Goal: Task Accomplishment & Management: Manage account settings

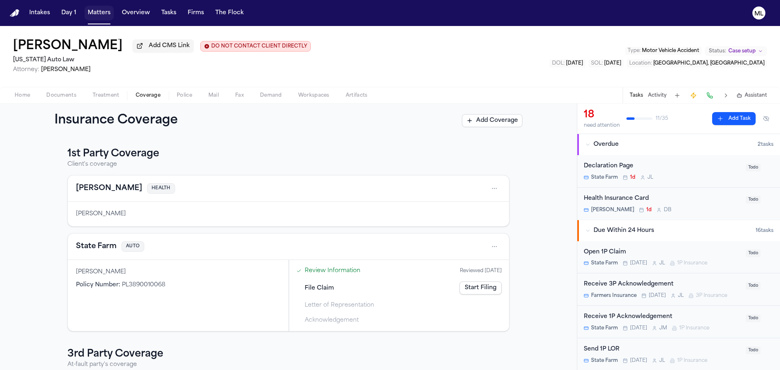
click at [96, 10] on button "Matters" at bounding box center [98, 13] width 29 height 15
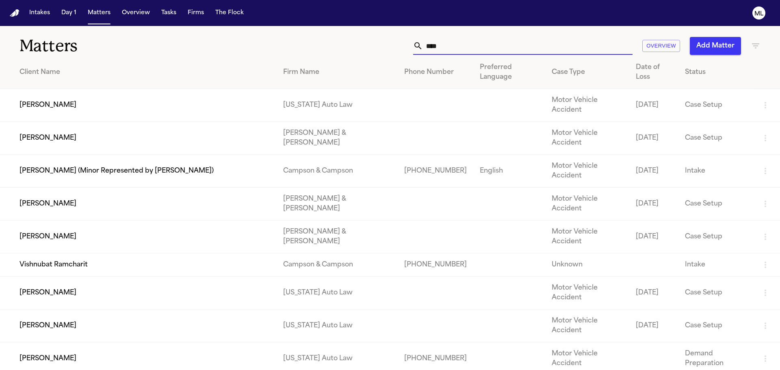
drag, startPoint x: 450, startPoint y: 48, endPoint x: 400, endPoint y: 47, distance: 50.0
click at [400, 47] on div "**** Overview Add Matter" at bounding box center [497, 46] width 525 height 18
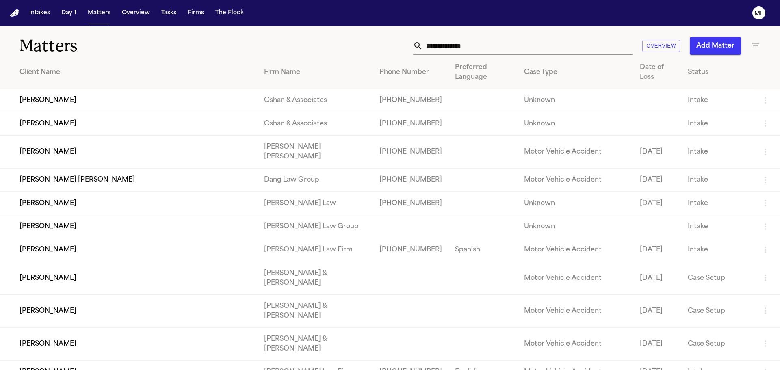
click at [751, 47] on icon "button" at bounding box center [756, 46] width 10 height 10
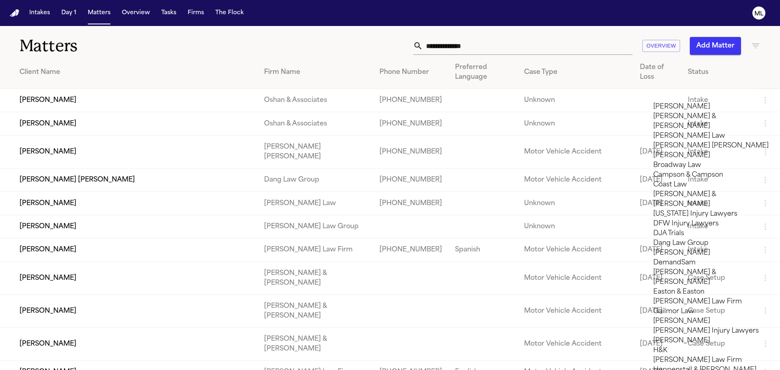
scroll to position [122, 0]
click at [674, 219] on li "DFW Injury Lawyers" at bounding box center [710, 224] width 115 height 10
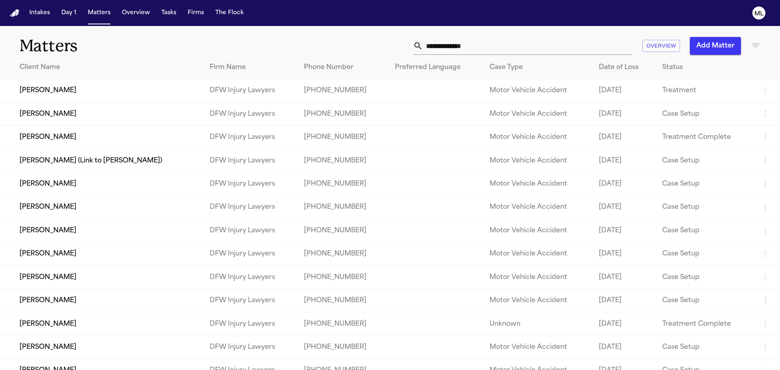
click at [278, 370] on div at bounding box center [390, 370] width 780 height 0
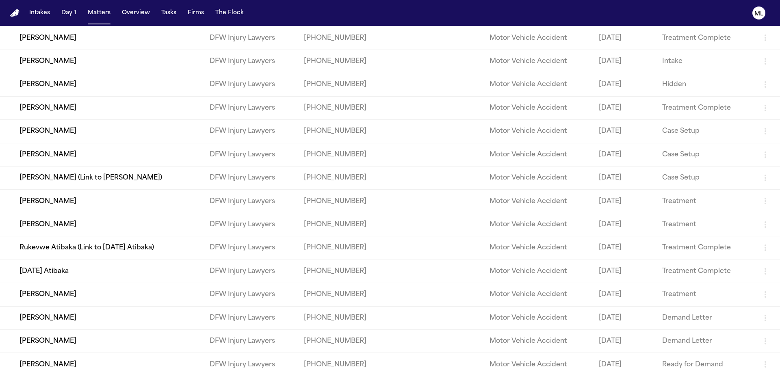
scroll to position [502, 0]
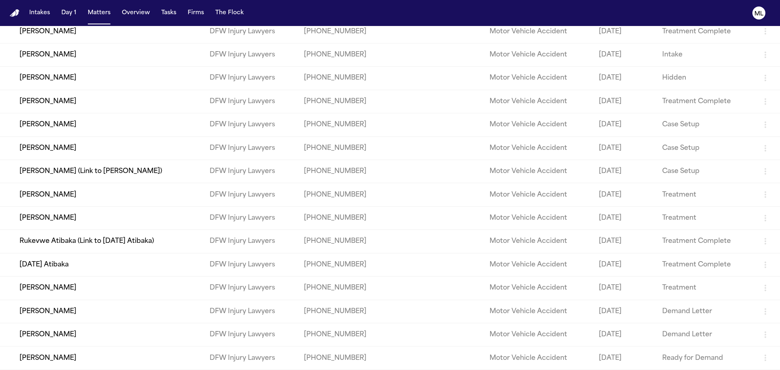
click at [656, 180] on td "Case Setup" at bounding box center [705, 171] width 98 height 23
click at [81, 169] on td "[PERSON_NAME] (Link to [PERSON_NAME])" at bounding box center [101, 171] width 203 height 23
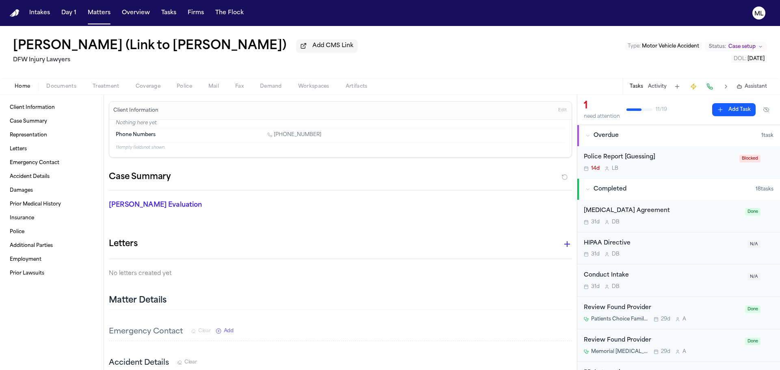
click at [743, 45] on span "Case setup" at bounding box center [741, 46] width 27 height 6
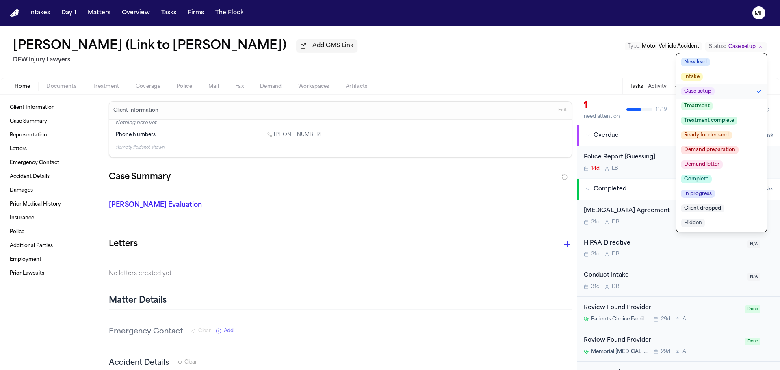
click at [710, 121] on span "Treatment complete" at bounding box center [709, 121] width 56 height 8
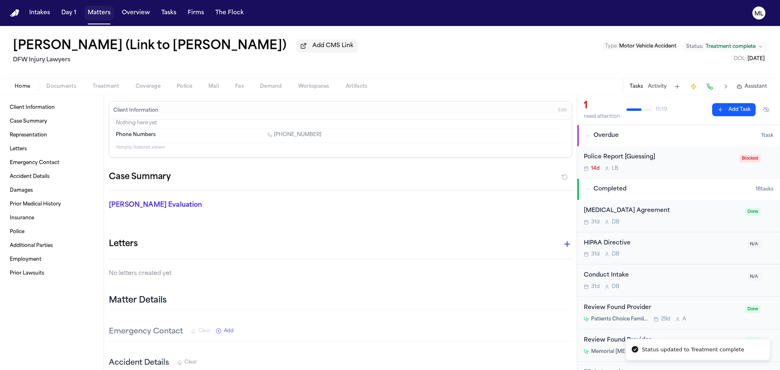
click at [94, 13] on button "Matters" at bounding box center [98, 13] width 29 height 15
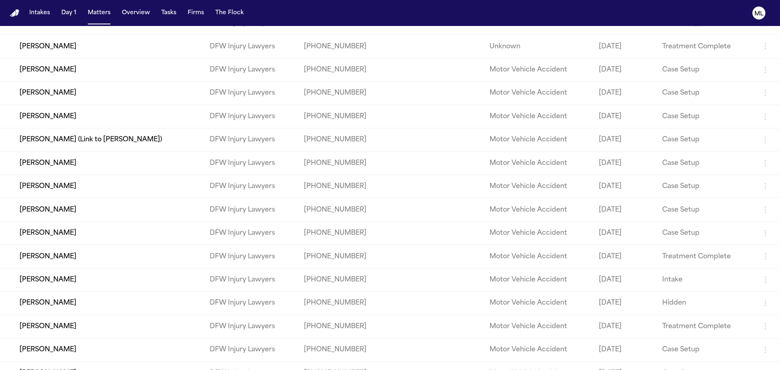
scroll to position [284, 0]
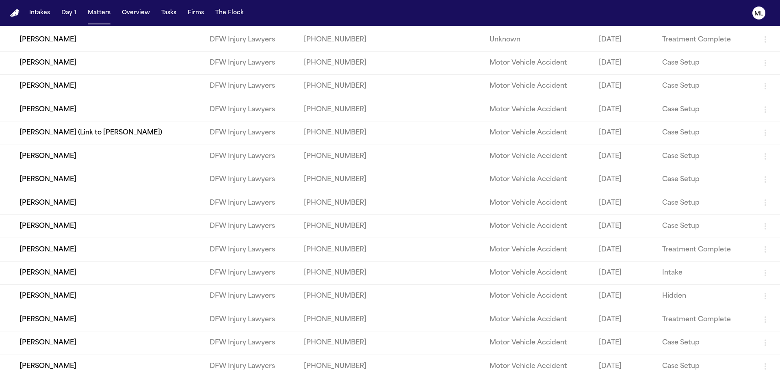
click at [255, 275] on td "DFW Injury Lawyers" at bounding box center [250, 272] width 94 height 23
click at [676, 276] on td "Intake" at bounding box center [705, 272] width 98 height 23
click at [35, 276] on td "[PERSON_NAME]" at bounding box center [101, 272] width 203 height 23
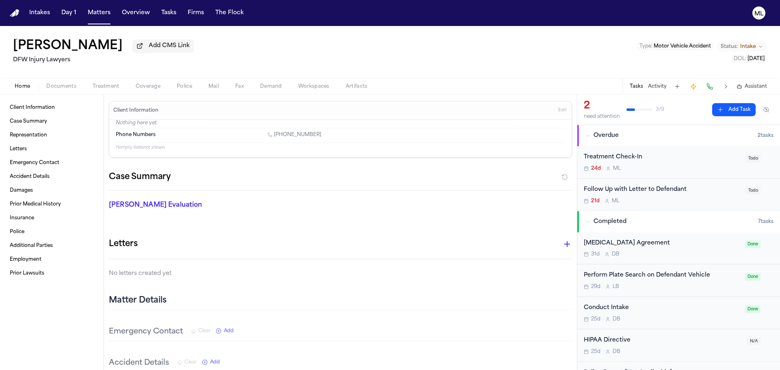
click at [741, 46] on span "Intake" at bounding box center [747, 46] width 15 height 6
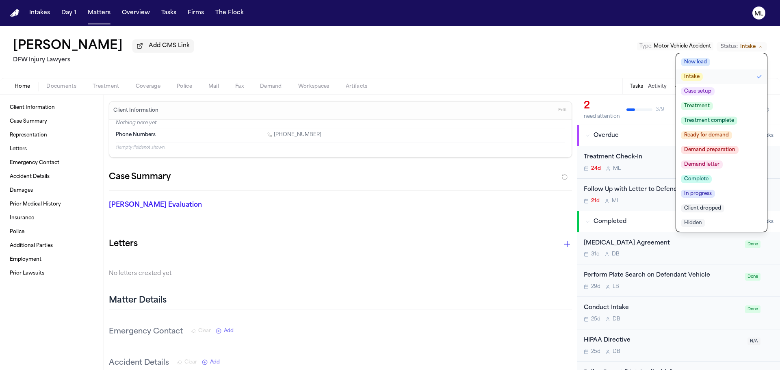
click at [706, 104] on span "Treatment" at bounding box center [697, 106] width 32 height 8
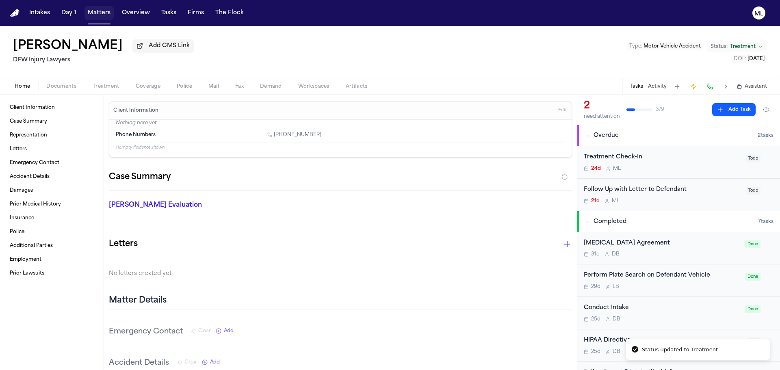
click at [100, 15] on button "Matters" at bounding box center [98, 13] width 29 height 15
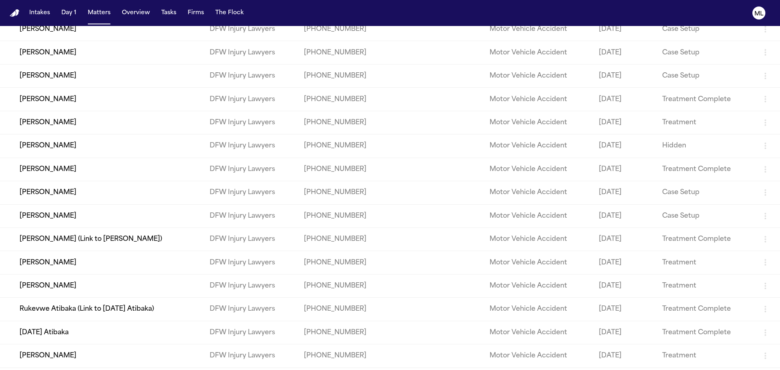
scroll to position [447, 0]
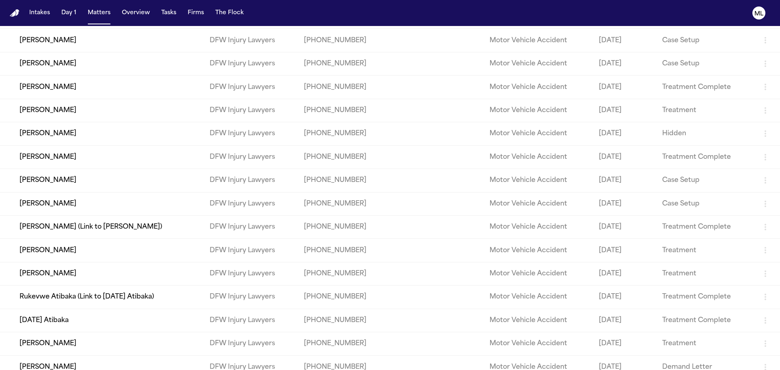
click at [690, 248] on td "Treatment" at bounding box center [705, 250] width 98 height 23
click at [50, 224] on td "[PERSON_NAME] (Link to [PERSON_NAME])" at bounding box center [101, 226] width 203 height 23
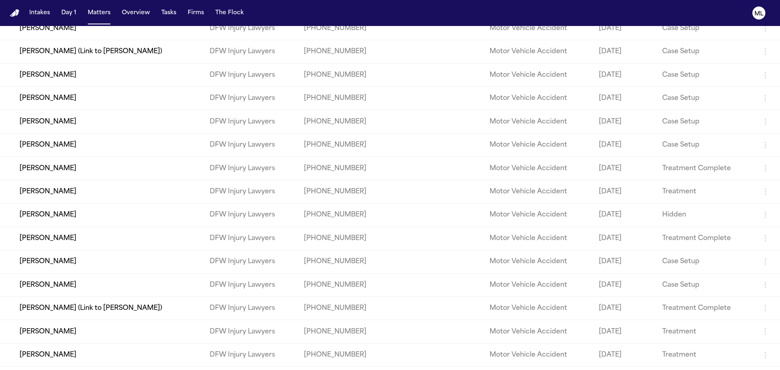
scroll to position [406, 0]
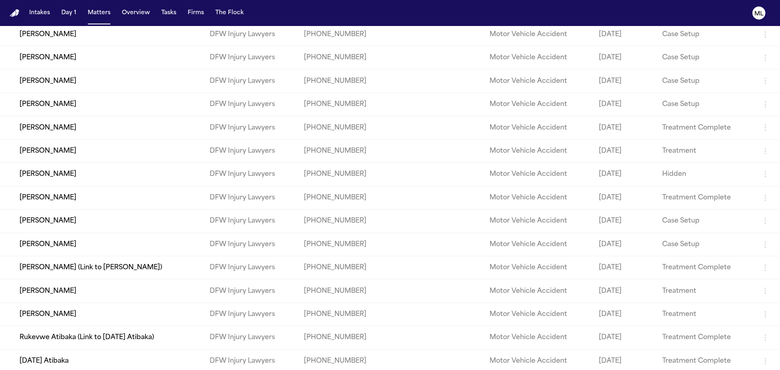
click at [58, 288] on td "[PERSON_NAME]" at bounding box center [101, 290] width 203 height 23
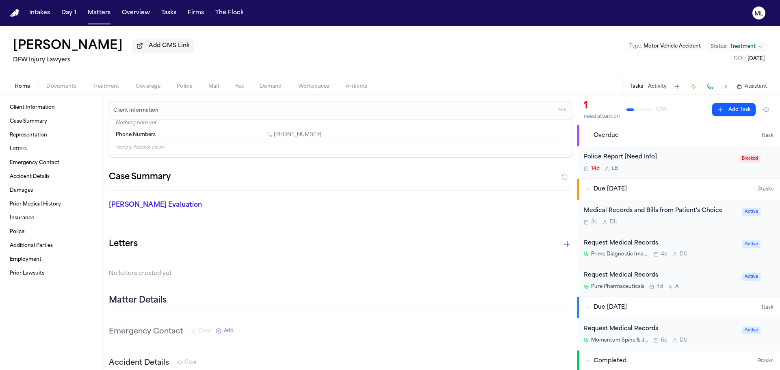
click at [747, 47] on span "Treatment" at bounding box center [743, 46] width 26 height 6
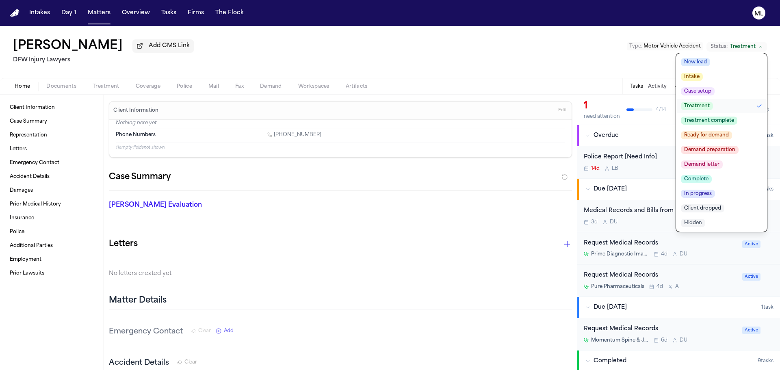
click at [710, 120] on span "Treatment complete" at bounding box center [709, 121] width 56 height 8
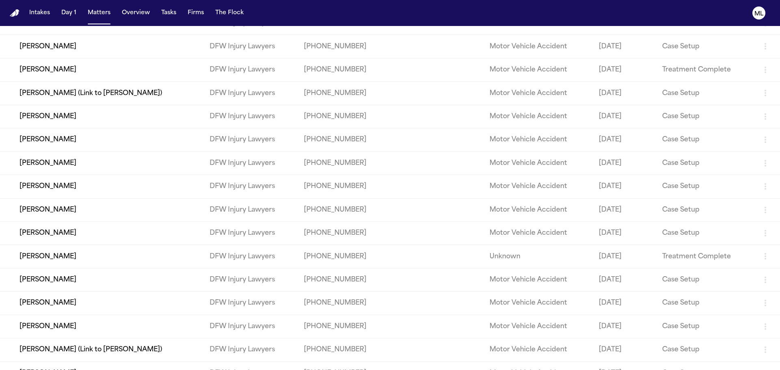
scroll to position [81, 0]
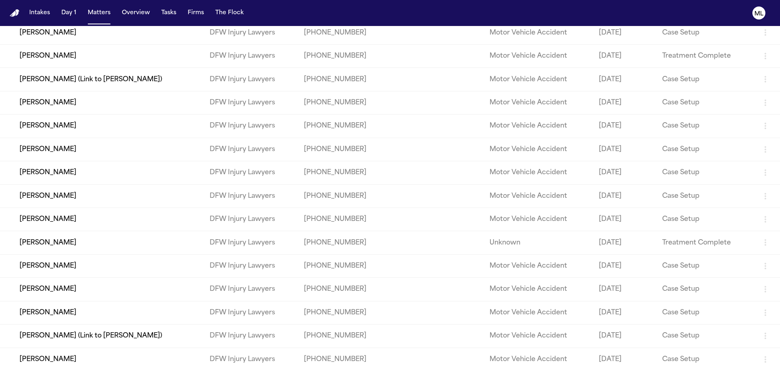
drag, startPoint x: 95, startPoint y: 269, endPoint x: 52, endPoint y: 269, distance: 43.5
click at [52, 269] on td "[PERSON_NAME]" at bounding box center [101, 265] width 203 height 23
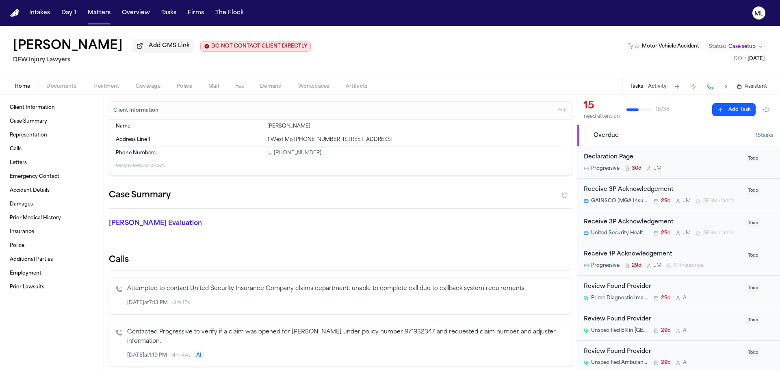
drag, startPoint x: 147, startPoint y: 47, endPoint x: 74, endPoint y: 46, distance: 73.1
click at [74, 46] on div "[PERSON_NAME] Add CMS Link DO NOT CONTACT CLIENT DIRECTLY DO NOT CONTACT" at bounding box center [162, 46] width 298 height 15
copy h1 "Malchevskiy"
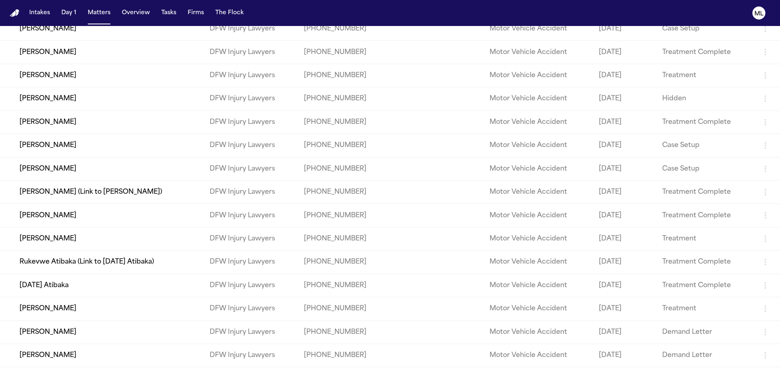
scroll to position [502, 0]
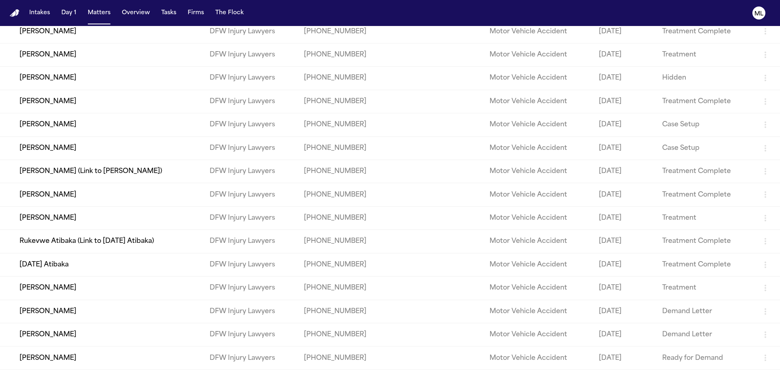
click at [126, 84] on td "[PERSON_NAME]" at bounding box center [101, 78] width 203 height 23
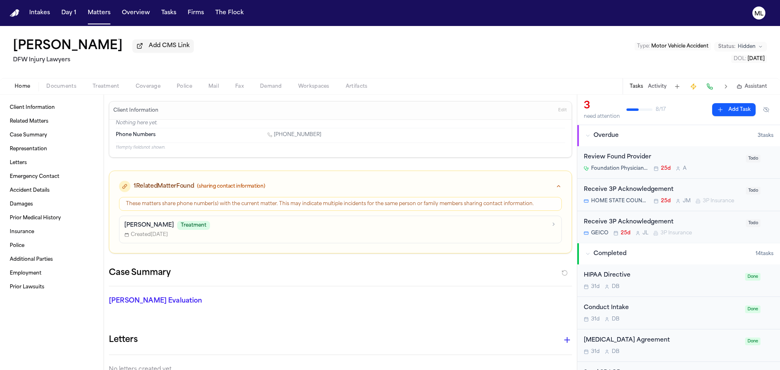
click at [656, 88] on button "Activity" at bounding box center [657, 86] width 19 height 6
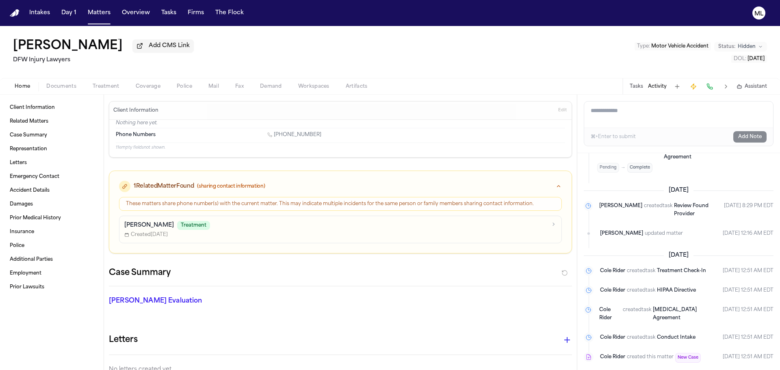
scroll to position [1060, 0]
click at [107, 11] on button "Matters" at bounding box center [98, 13] width 29 height 15
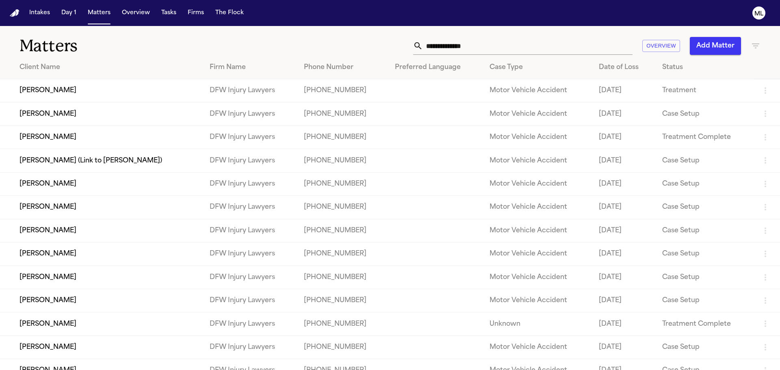
click at [474, 48] on input "text" at bounding box center [528, 46] width 210 height 18
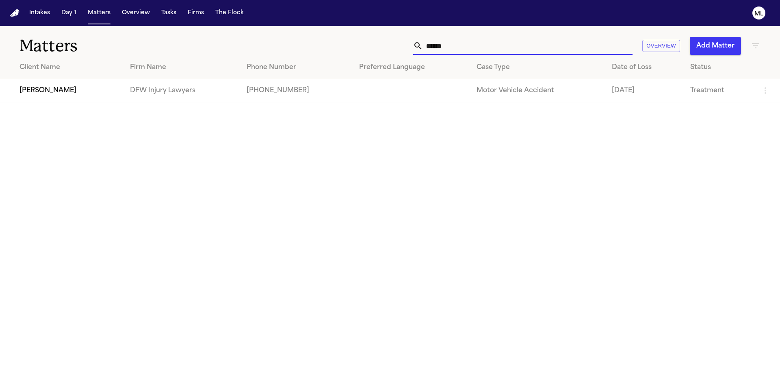
type input "******"
click at [79, 92] on td "[PERSON_NAME]" at bounding box center [61, 90] width 123 height 23
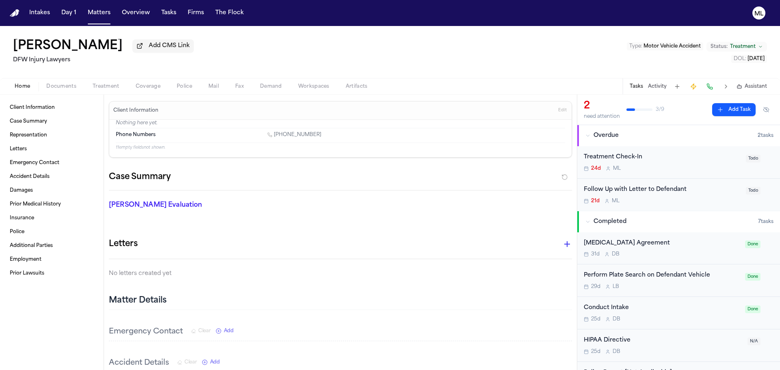
click at [65, 87] on span "Documents" at bounding box center [61, 86] width 30 height 6
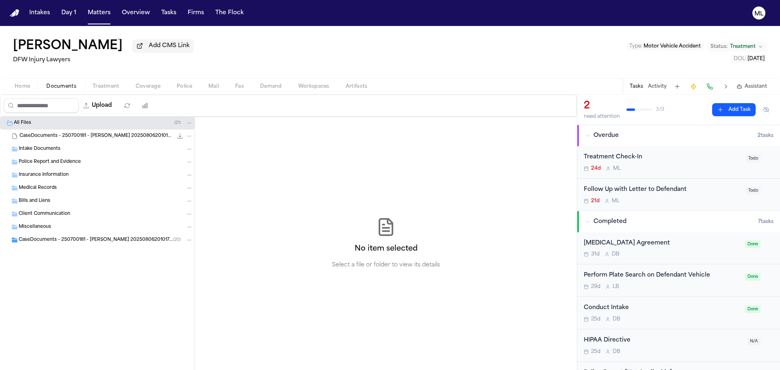
click at [54, 148] on span "Intake Documents" at bounding box center [40, 149] width 42 height 7
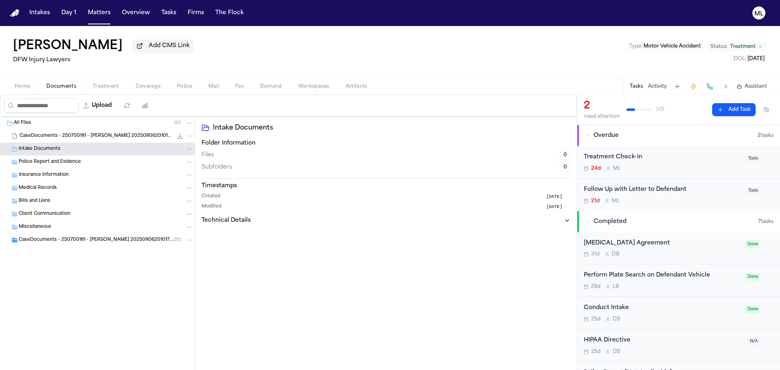
click at [54, 148] on span "Intake Documents" at bounding box center [40, 149] width 42 height 7
click at [23, 86] on span "Home" at bounding box center [22, 86] width 15 height 6
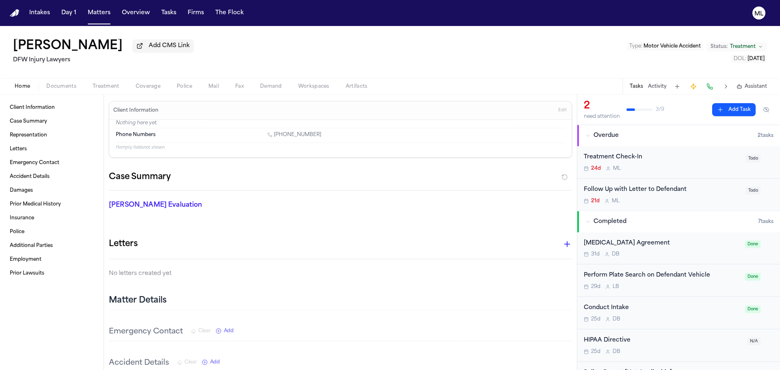
click at [39, 14] on button "Intakes" at bounding box center [39, 13] width 27 height 15
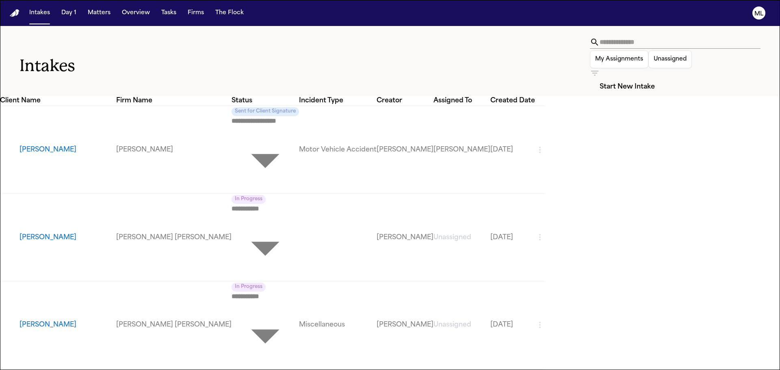
click at [600, 68] on icon "button" at bounding box center [595, 73] width 10 height 10
click at [748, 370] on div at bounding box center [390, 370] width 780 height 0
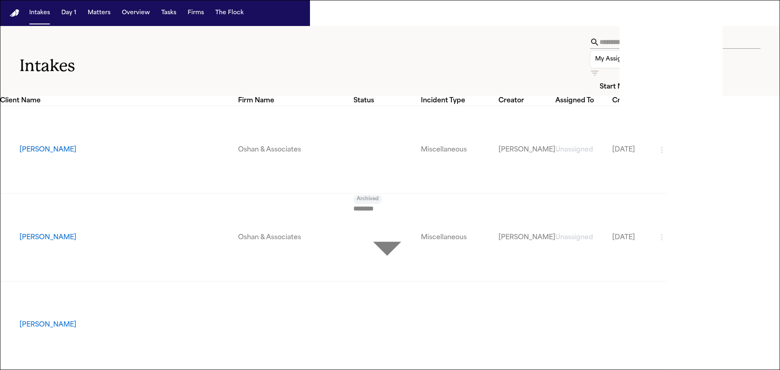
click at [456, 370] on div at bounding box center [390, 370] width 780 height 0
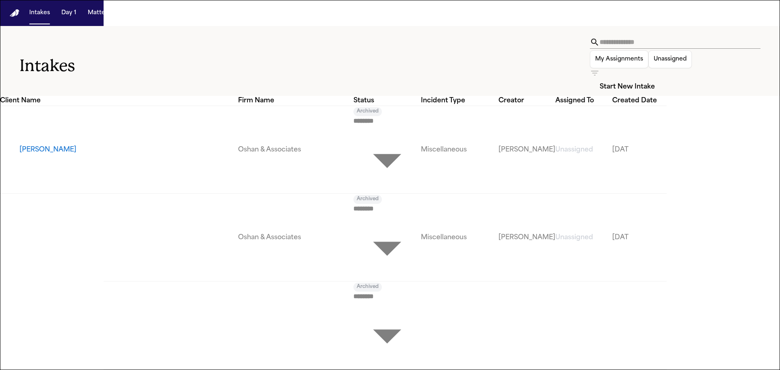
click at [600, 48] on input "text" at bounding box center [680, 42] width 161 height 13
click at [600, 45] on input "text" at bounding box center [680, 42] width 161 height 13
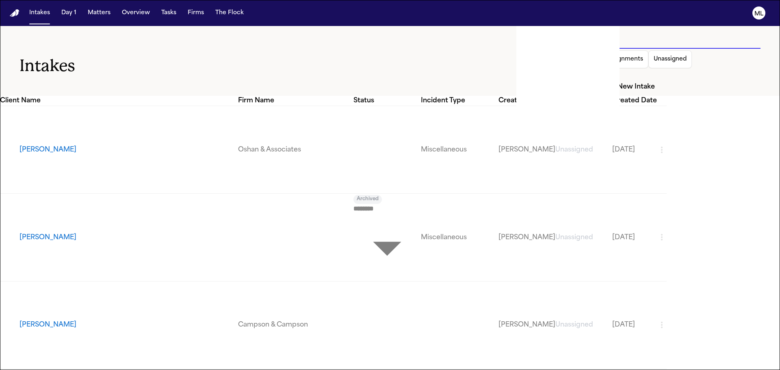
click at [600, 45] on input "******" at bounding box center [680, 42] width 161 height 13
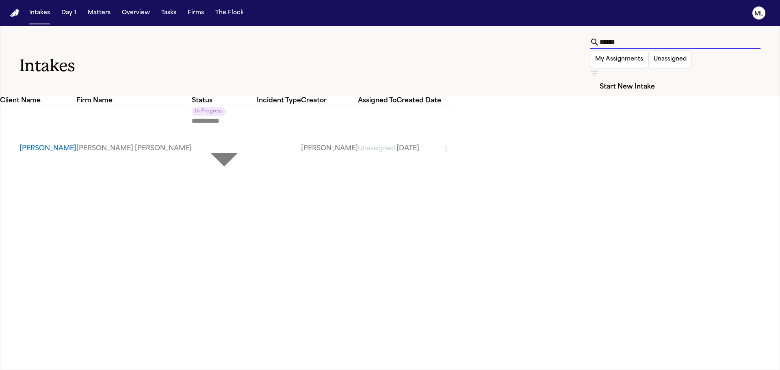
type input "******"
click at [11, 106] on td "[PERSON_NAME]" at bounding box center [38, 148] width 76 height 85
click at [19, 106] on td "[PERSON_NAME]" at bounding box center [38, 148] width 76 height 85
click at [49, 144] on button "[PERSON_NAME]" at bounding box center [47, 149] width 57 height 10
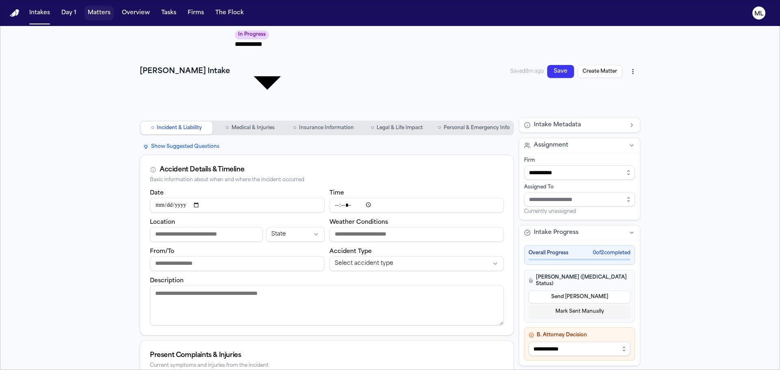
click at [105, 15] on button "Matters" at bounding box center [98, 13] width 29 height 15
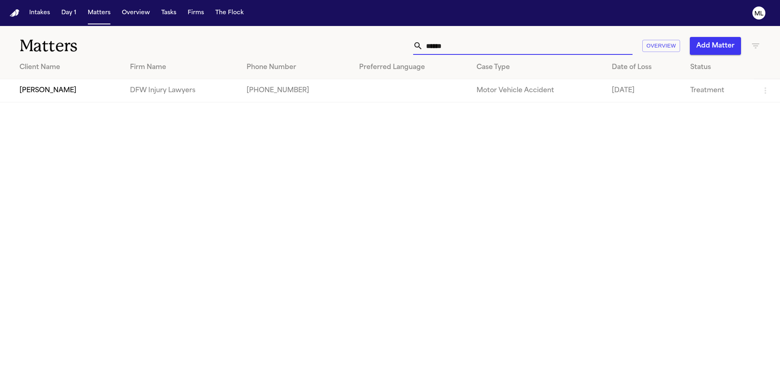
drag, startPoint x: 491, startPoint y: 49, endPoint x: 407, endPoint y: 44, distance: 83.4
click at [411, 45] on div "****** Overview Add Matter" at bounding box center [497, 46] width 525 height 18
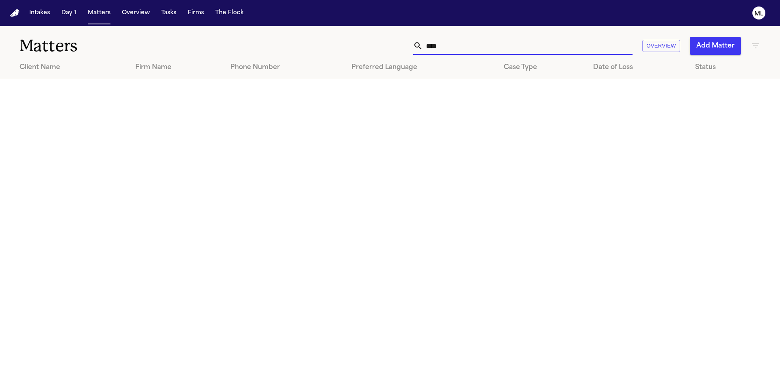
type input "****"
drag, startPoint x: 478, startPoint y: 44, endPoint x: 355, endPoint y: 48, distance: 123.5
click at [355, 48] on div "**** Overview Add Matter" at bounding box center [497, 46] width 525 height 18
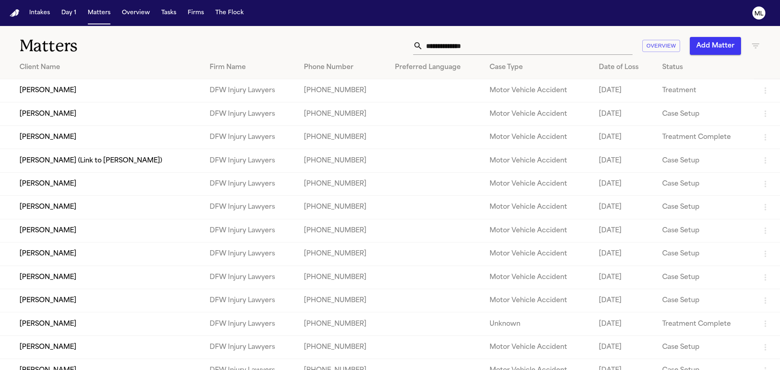
click at [116, 100] on td "[PERSON_NAME]" at bounding box center [101, 90] width 203 height 23
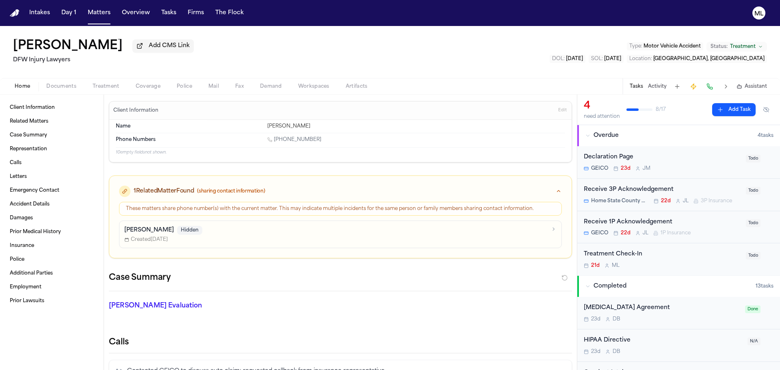
click at [571, 46] on div "[PERSON_NAME] Add CMS Link DFW Injury Lawyers Type : Motor Vehicle Accident Sta…" at bounding box center [390, 52] width 780 height 52
click at [641, 48] on span "Type :" at bounding box center [635, 46] width 13 height 5
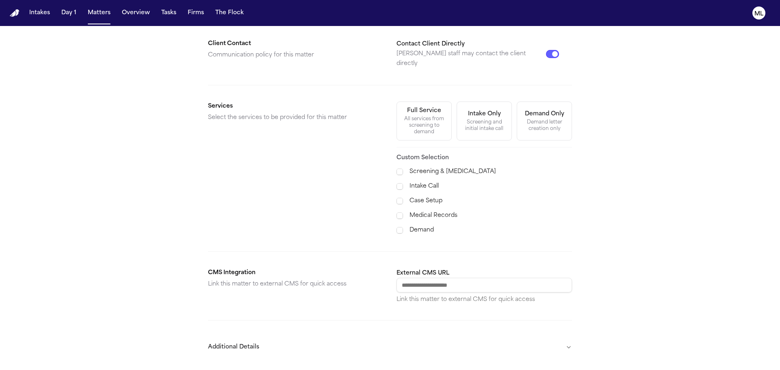
scroll to position [247, 0]
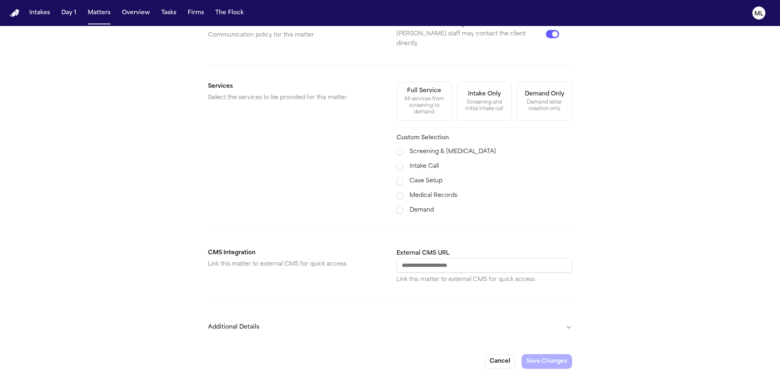
click at [551, 323] on button "Additional Details" at bounding box center [390, 327] width 364 height 21
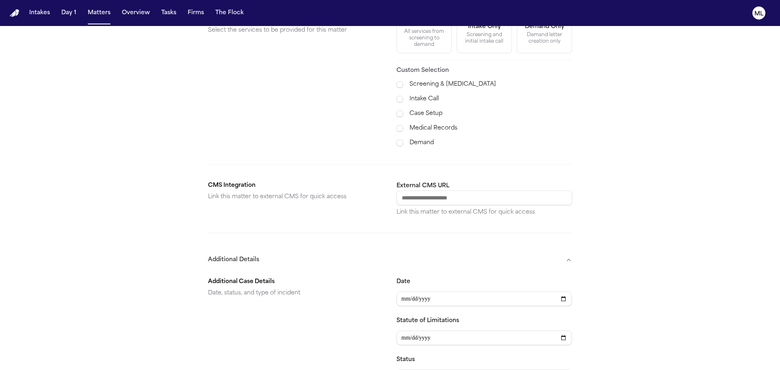
scroll to position [450, 0]
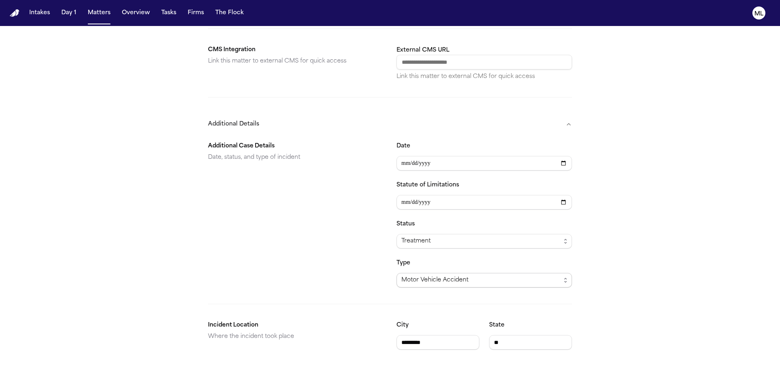
click at [446, 275] on span "Motor Vehicle Accident" at bounding box center [434, 280] width 67 height 10
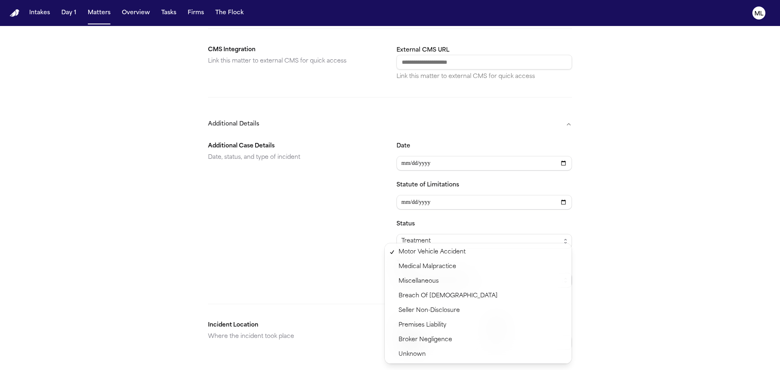
click at [339, 247] on section "**********" at bounding box center [390, 211] width 364 height 153
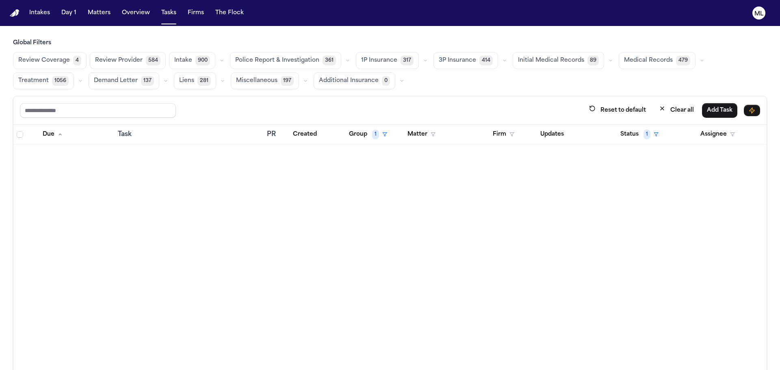
scroll to position [4712, 0]
